Goal: Information Seeking & Learning: Understand process/instructions

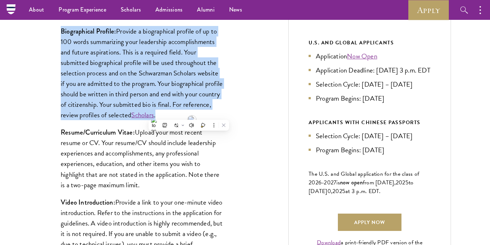
click at [226, 91] on div "Biographical Profile: Provide a biographical profile of up to 100 words summari…" at bounding box center [142, 190] width 206 height 351
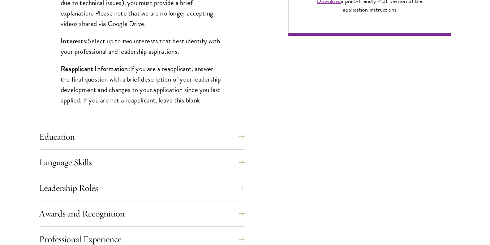
scroll to position [614, 0]
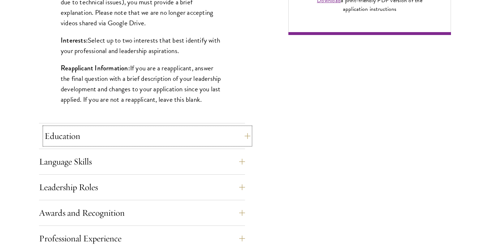
click at [237, 137] on button "Education" at bounding box center [147, 136] width 206 height 17
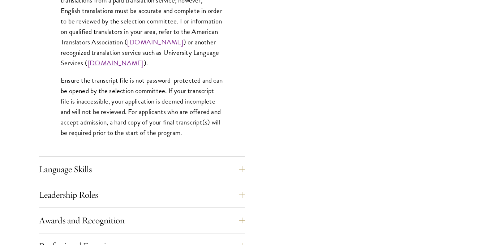
scroll to position [1118, 0]
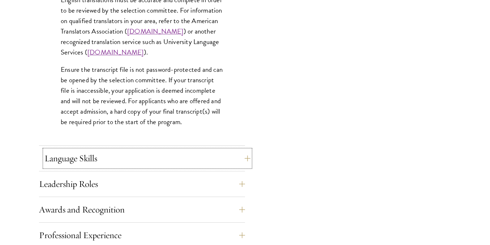
click at [159, 158] on button "Language Skills" at bounding box center [147, 158] width 206 height 17
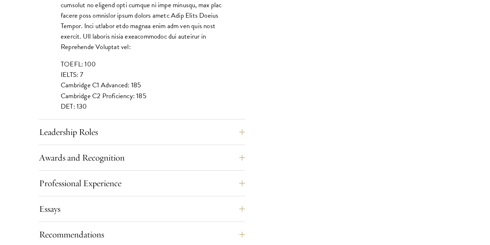
scroll to position [677, 0]
click at [189, 132] on button "Leadership Roles" at bounding box center [147, 131] width 206 height 17
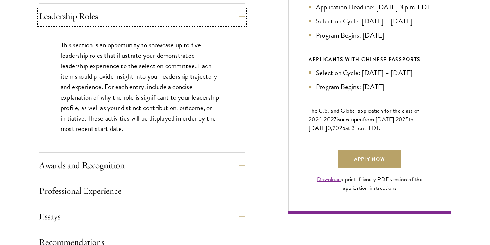
scroll to position [437, 0]
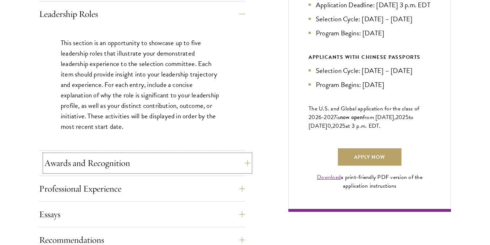
click at [244, 163] on button "Awards and Recognition" at bounding box center [147, 163] width 206 height 17
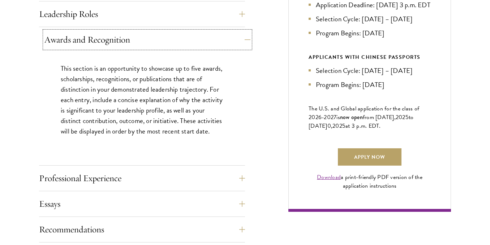
click at [243, 37] on button "Awards and Recognition" at bounding box center [147, 39] width 206 height 17
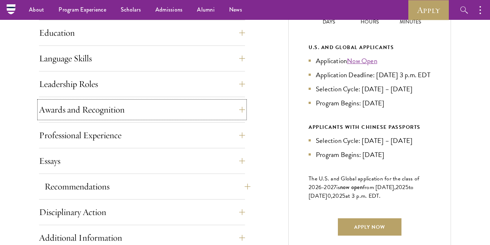
scroll to position [351, 0]
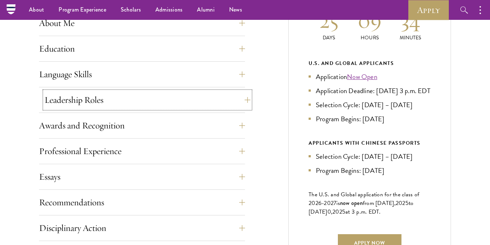
click at [244, 102] on button "Leadership Roles" at bounding box center [147, 99] width 206 height 17
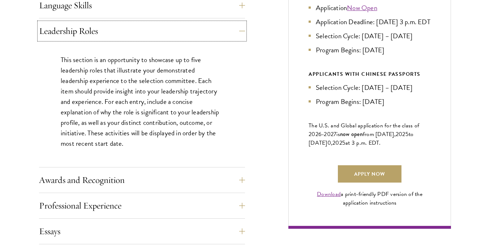
scroll to position [421, 0]
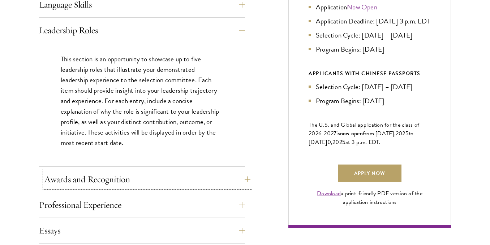
click at [242, 179] on button "Awards and Recognition" at bounding box center [147, 179] width 206 height 17
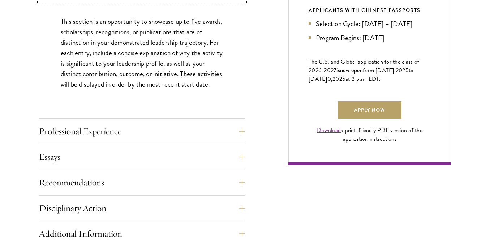
scroll to position [484, 0]
click at [241, 130] on button "Professional Experience" at bounding box center [147, 131] width 206 height 17
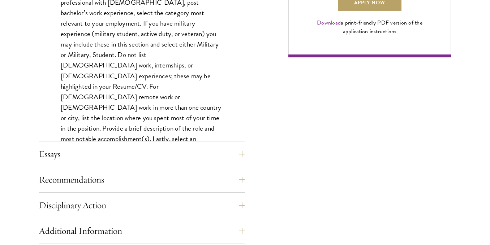
scroll to position [592, 0]
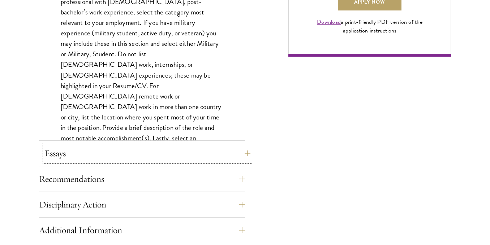
click at [205, 151] on button "Essays" at bounding box center [147, 153] width 206 height 17
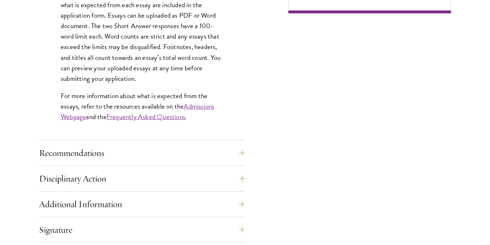
scroll to position [636, 0]
click at [243, 153] on button "Recommendations" at bounding box center [147, 152] width 206 height 17
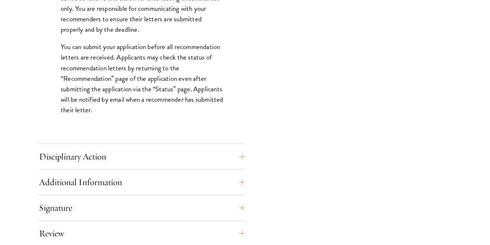
scroll to position [1015, 0]
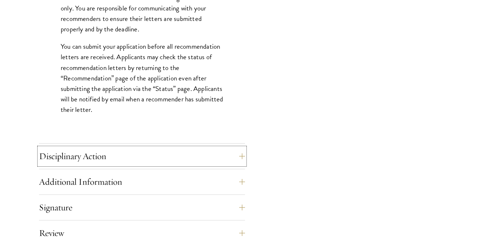
click at [243, 153] on button "Disciplinary Action" at bounding box center [142, 156] width 206 height 17
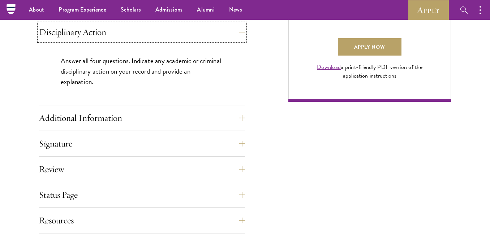
scroll to position [547, 0]
click at [237, 119] on button "Additional Information" at bounding box center [147, 118] width 206 height 17
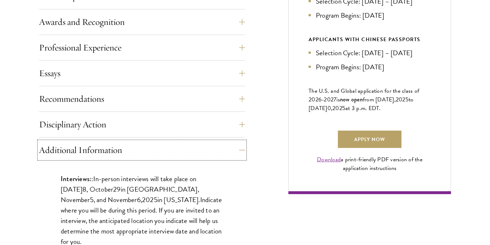
scroll to position [455, 0]
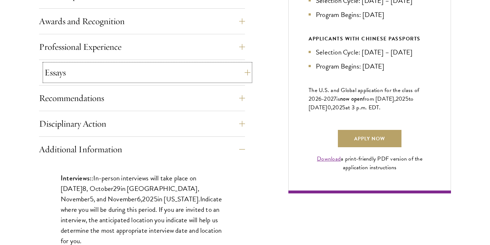
click at [129, 78] on button "Essays" at bounding box center [147, 72] width 206 height 17
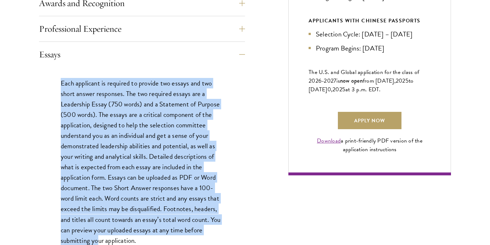
scroll to position [523, 0]
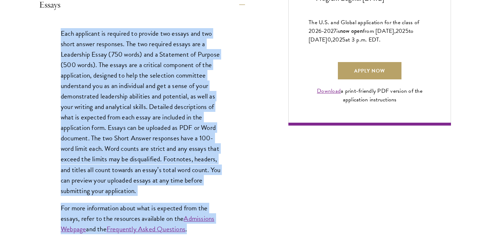
drag, startPoint x: 61, startPoint y: 102, endPoint x: 196, endPoint y: 230, distance: 186.1
click at [196, 230] on div "Each applicant is required to provide two essays and two short answer responses…" at bounding box center [142, 134] width 206 height 235
copy div "Each applicant is required to provide two essays and two short answer responses…"
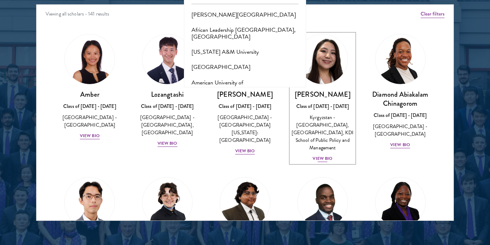
click at [324, 157] on div "View Bio" at bounding box center [323, 158] width 20 height 7
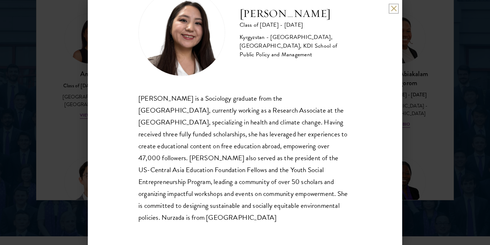
scroll to position [969, 0]
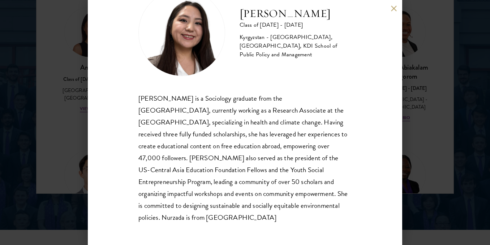
click at [391, 14] on div "Nurzada Abdivalieva Class of [DATE] - [DATE] [GEOGRAPHIC_DATA] - [GEOGRAPHIC_DA…" at bounding box center [245, 122] width 314 height 245
click at [393, 11] on button at bounding box center [394, 8] width 6 height 6
